Goal: Find specific page/section: Find specific page/section

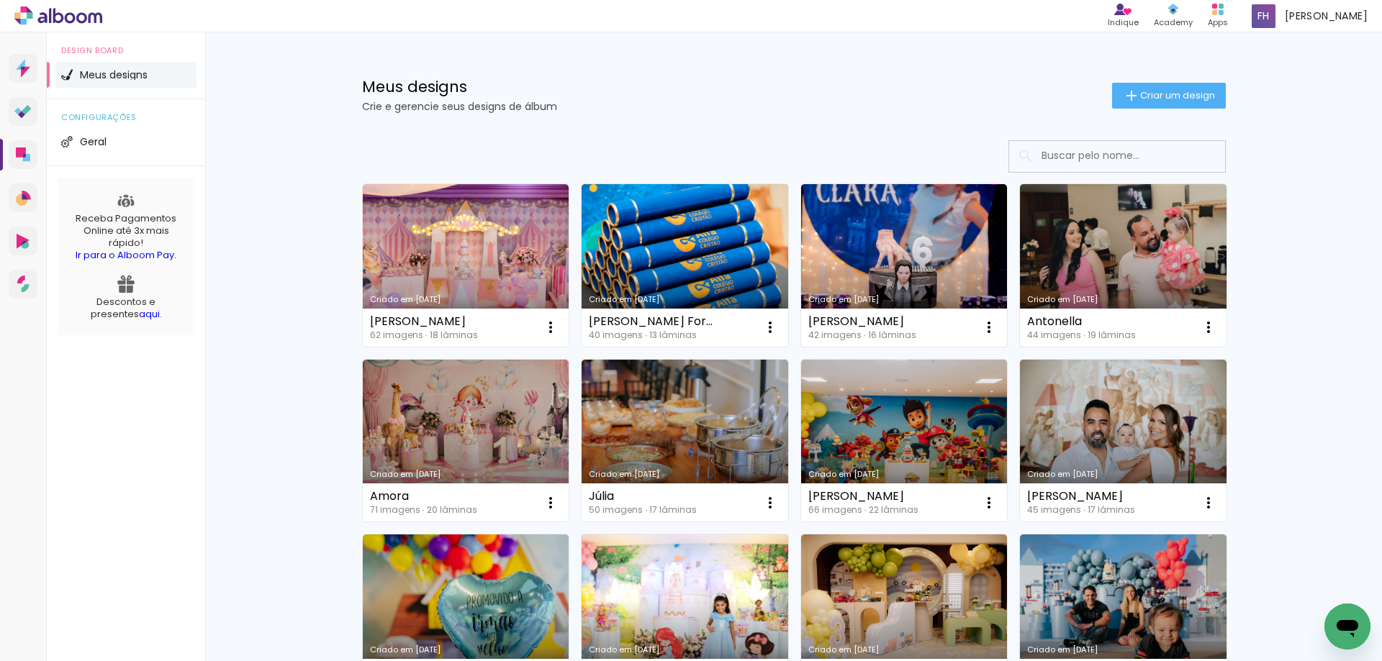
click at [1136, 166] on input at bounding box center [1136, 156] width 205 height 30
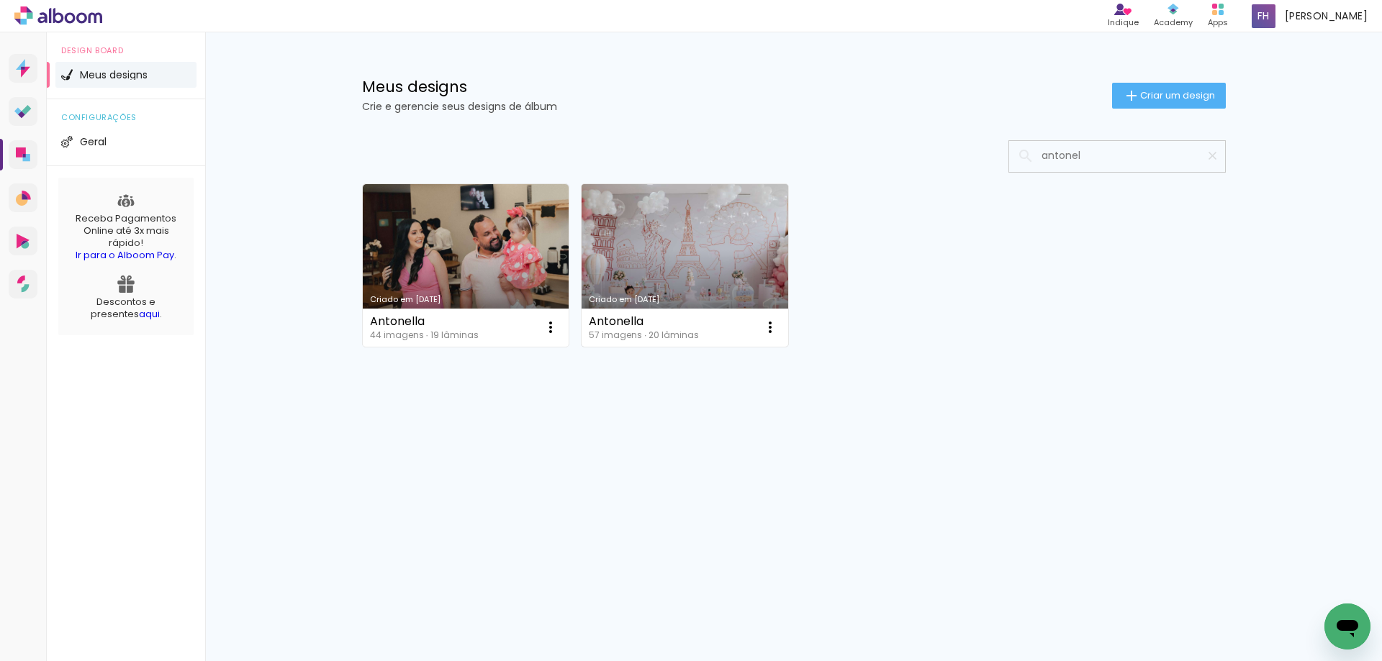
type input "antonel"
type paper-input "antonel"
click at [649, 300] on div "Criado em [DATE]" at bounding box center [685, 300] width 192 height 8
